Goal: Task Accomplishment & Management: Use online tool/utility

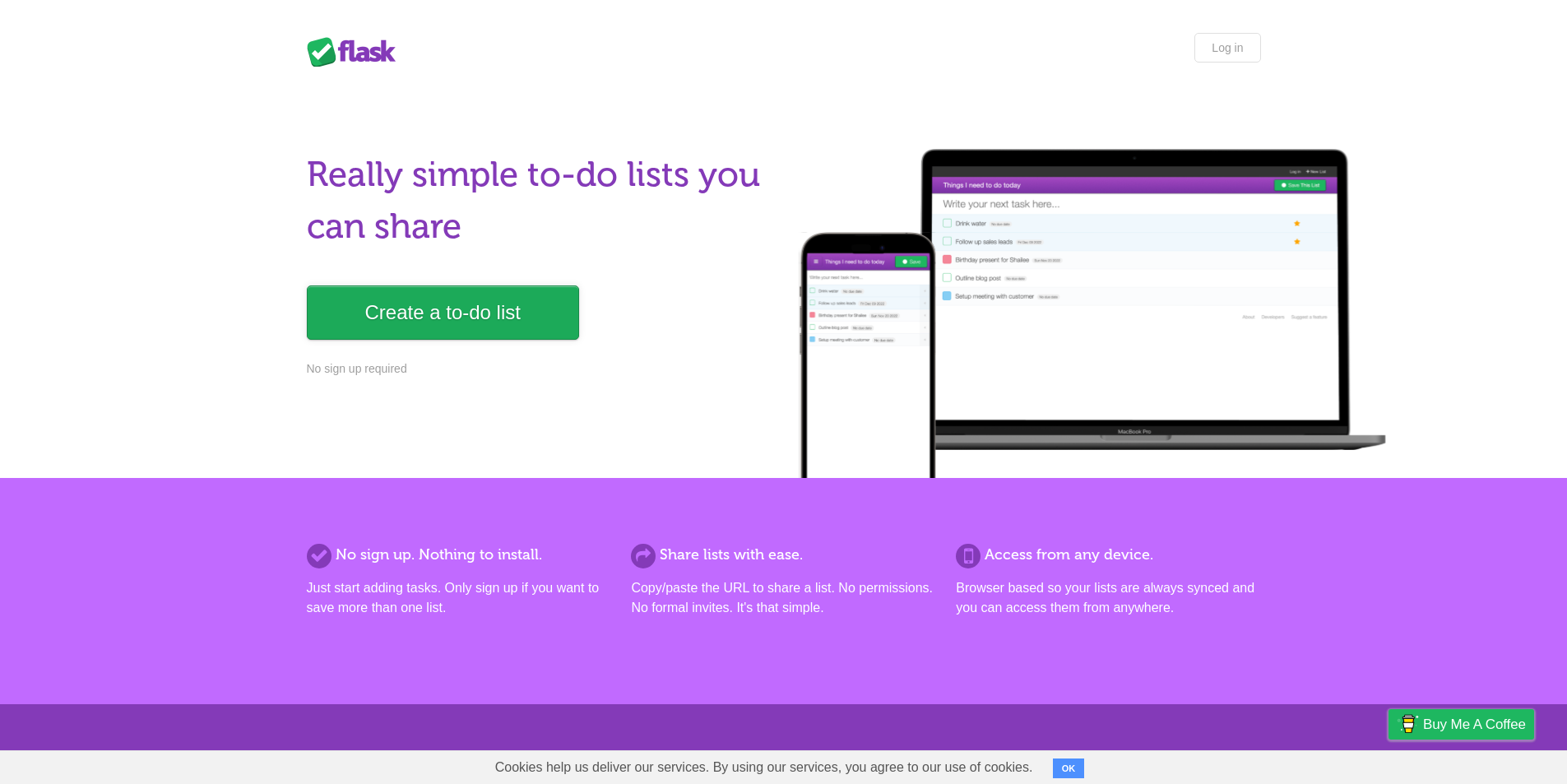
click at [501, 325] on link "Create a to-do list" at bounding box center [443, 312] width 273 height 54
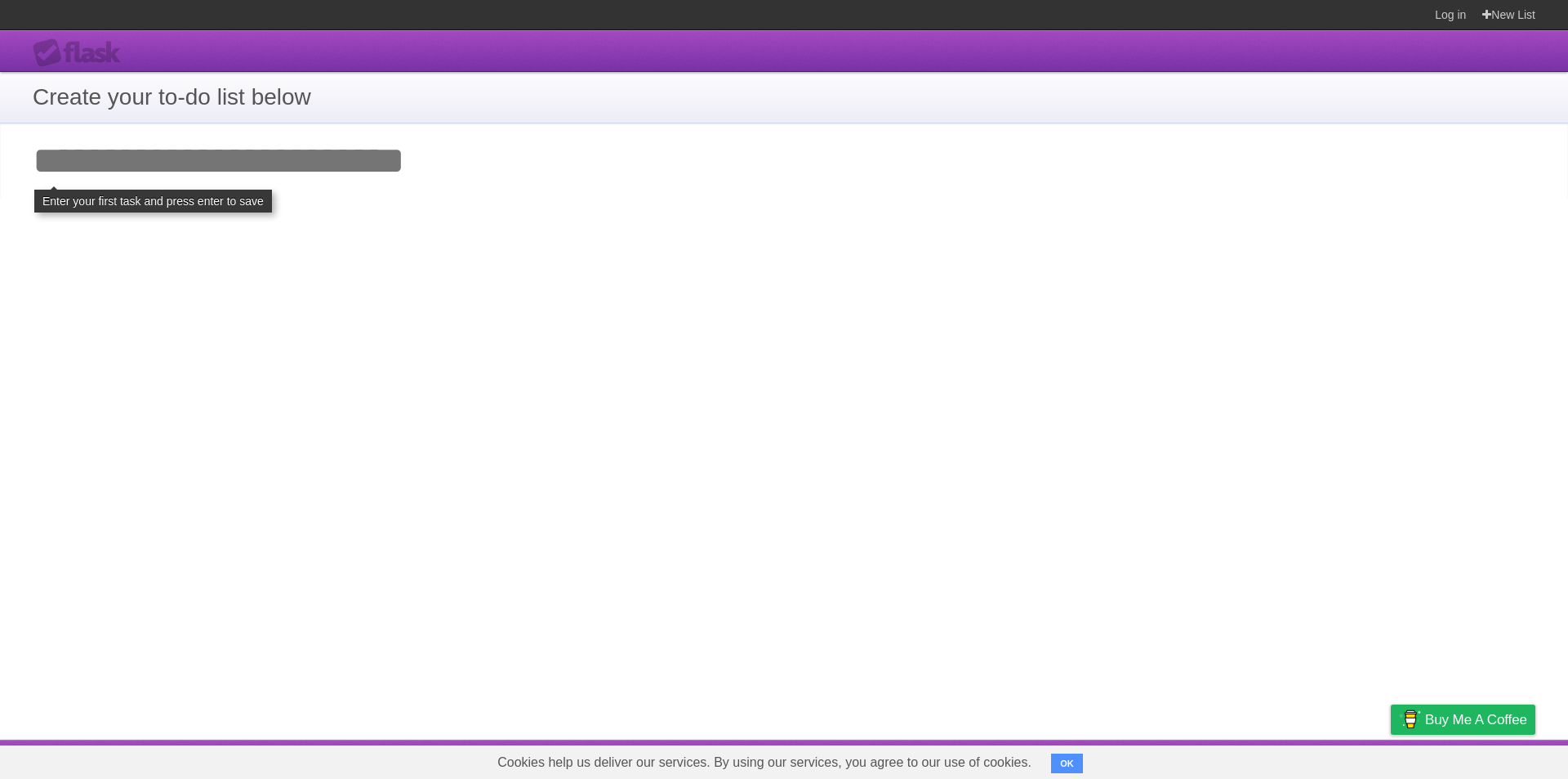
click at [422, 155] on input "Add your first task" at bounding box center [784, 161] width 1568 height 75
type input "**********"
click input "**********" at bounding box center [0, 0] width 0 height 0
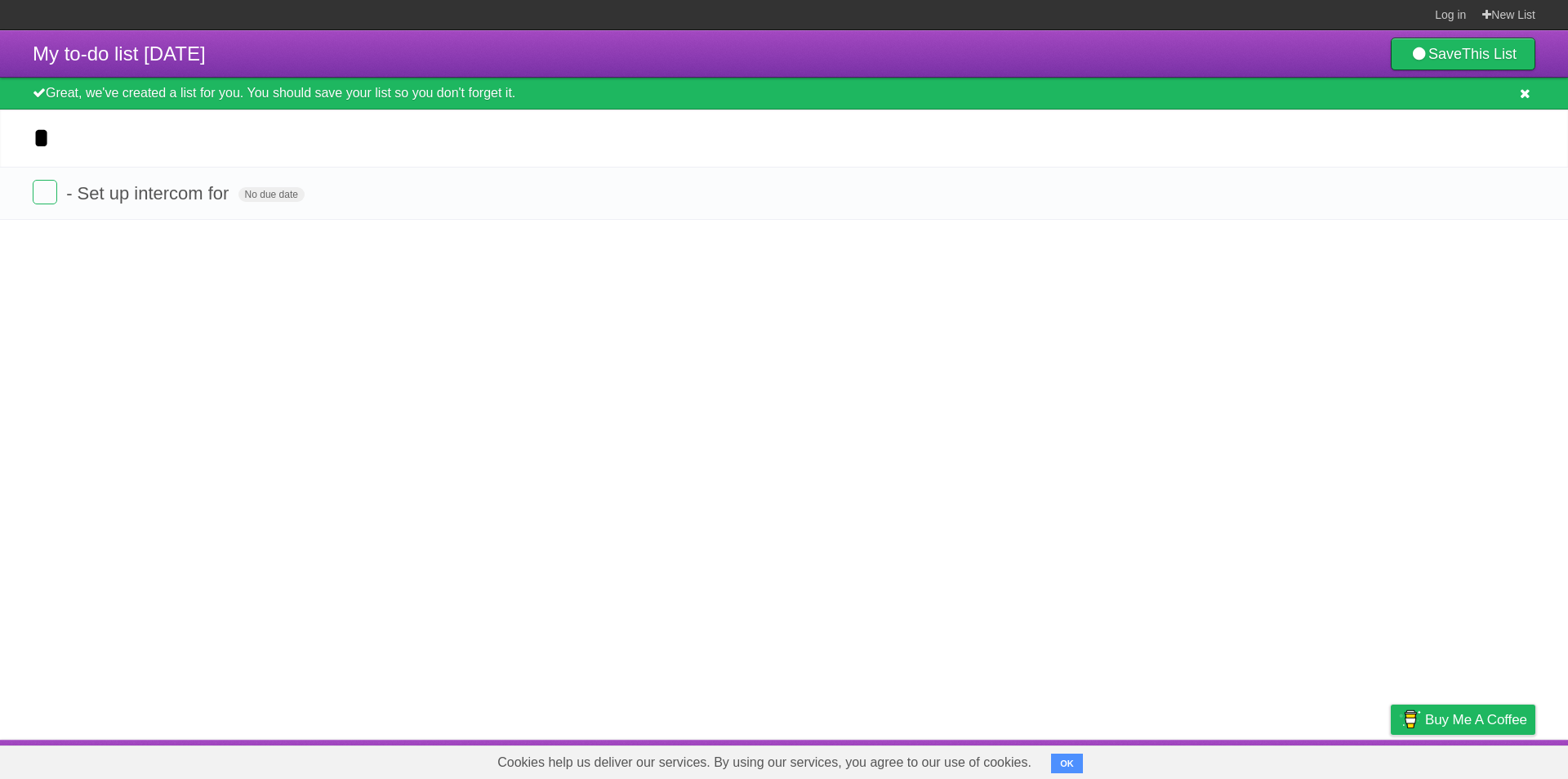
type input "*"
click at [1518, 92] on button at bounding box center [1525, 93] width 20 height 16
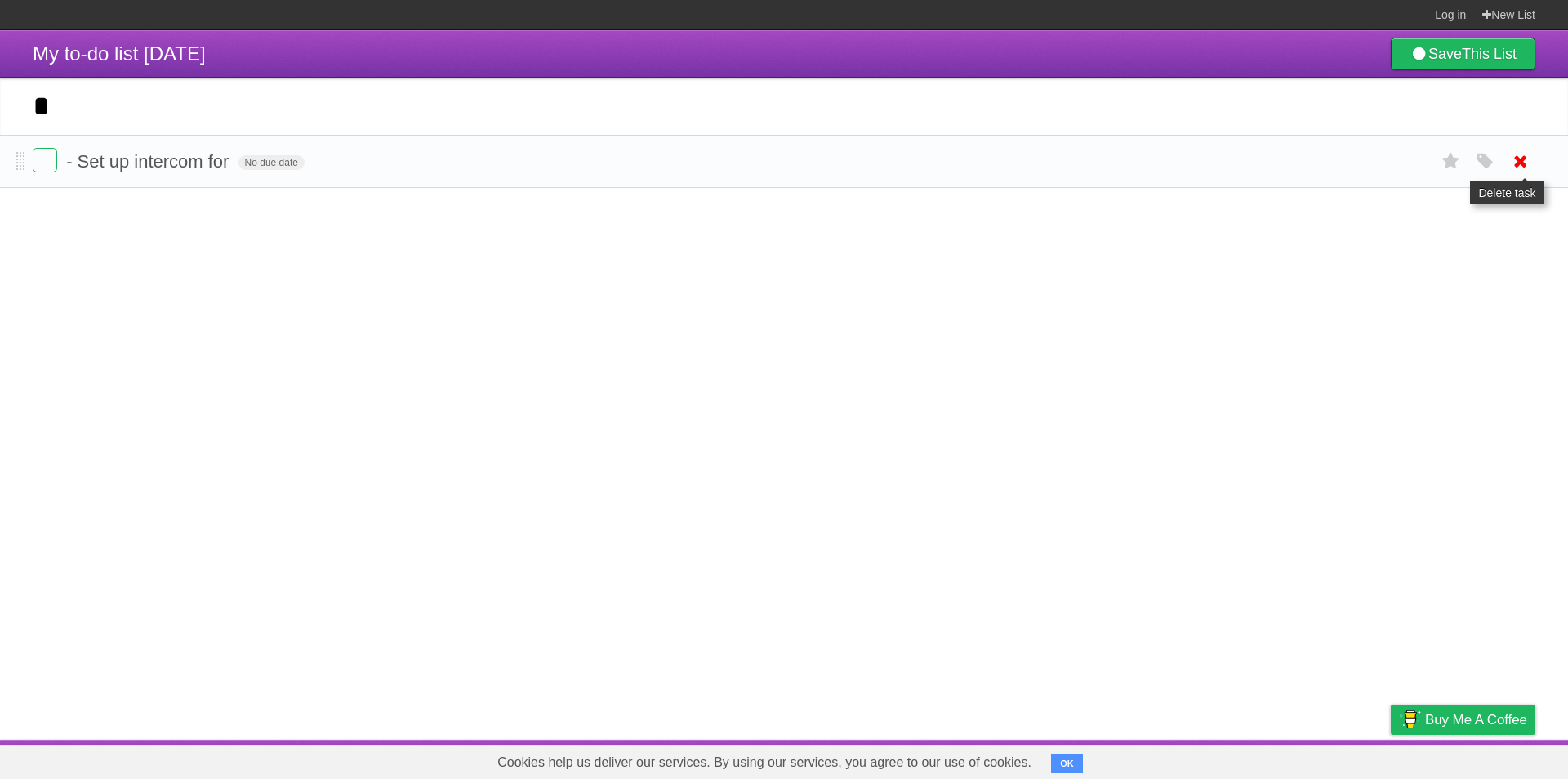
click at [1514, 159] on icon at bounding box center [1520, 162] width 23 height 27
click at [198, 113] on input "*" at bounding box center [784, 106] width 1568 height 57
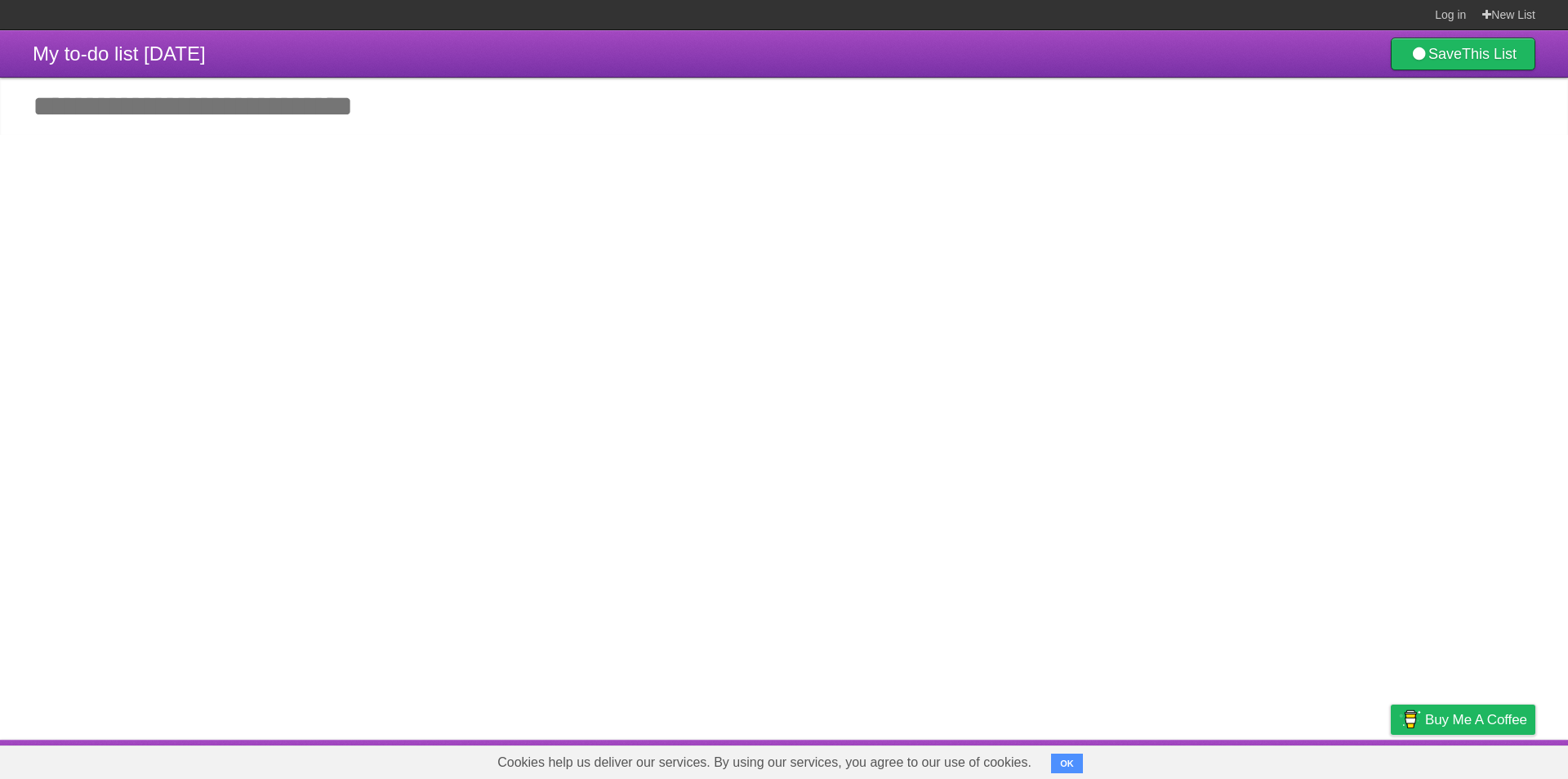
click at [291, 121] on input "Add another task" at bounding box center [784, 106] width 1568 height 57
type input "*"
click at [182, 111] on input "Add another task" at bounding box center [784, 106] width 1568 height 57
